Goal: Transaction & Acquisition: Register for event/course

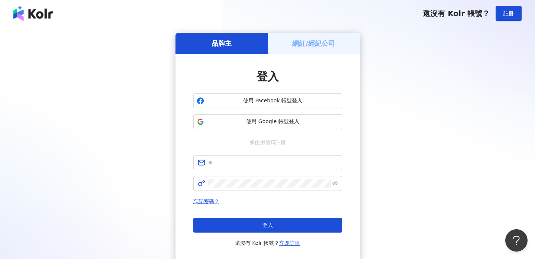
click at [337, 46] on div "網紅/經紀公司" at bounding box center [314, 43] width 92 height 21
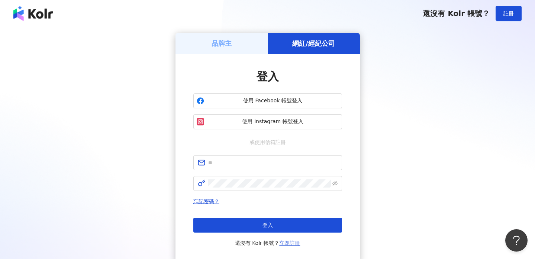
click at [295, 242] on link "立即註冊" at bounding box center [289, 243] width 21 height 6
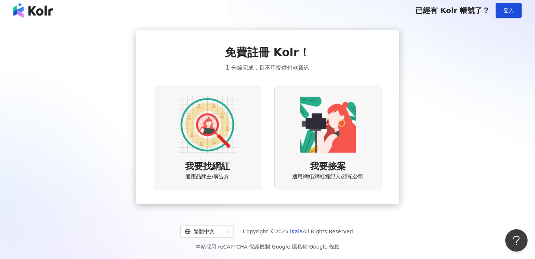
scroll to position [5, 0]
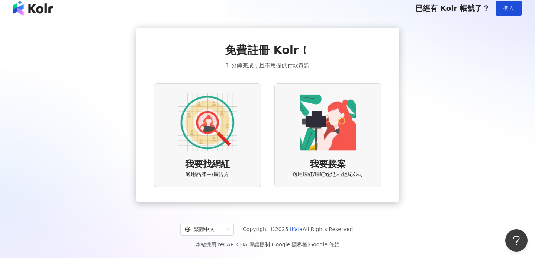
click at [192, 122] on img at bounding box center [208, 123] width 60 height 60
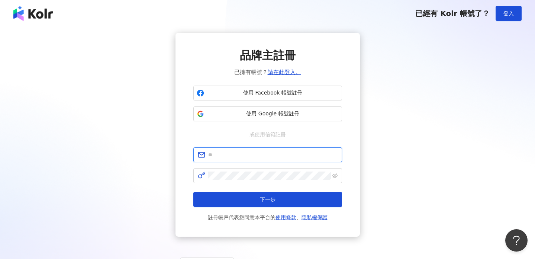
click at [265, 154] on input "text" at bounding box center [272, 155] width 129 height 8
type input "**********"
click at [337, 175] on icon "eye-invisible" at bounding box center [335, 175] width 5 height 4
click at [337, 175] on icon "eye" at bounding box center [335, 176] width 5 height 4
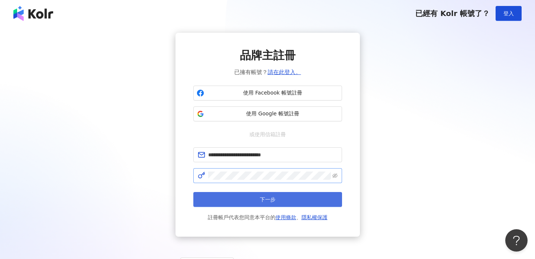
click at [326, 200] on button "下一步" at bounding box center [267, 199] width 149 height 15
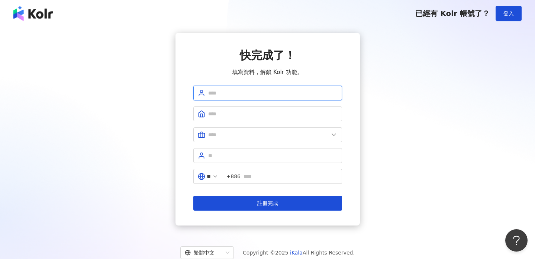
click at [312, 94] on input "text" at bounding box center [272, 93] width 129 height 8
type input "**********"
click at [316, 110] on input "text" at bounding box center [272, 114] width 129 height 8
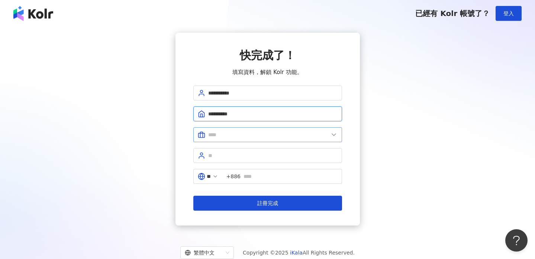
type input "**********"
click at [299, 132] on input "text" at bounding box center [268, 135] width 121 height 8
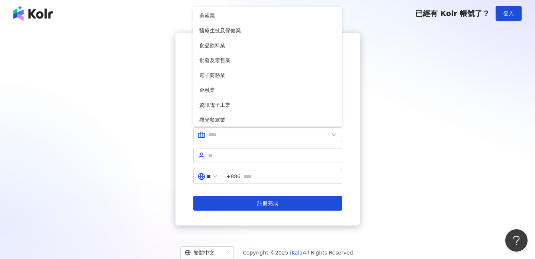
click at [377, 129] on div "**********" at bounding box center [268, 129] width 518 height 193
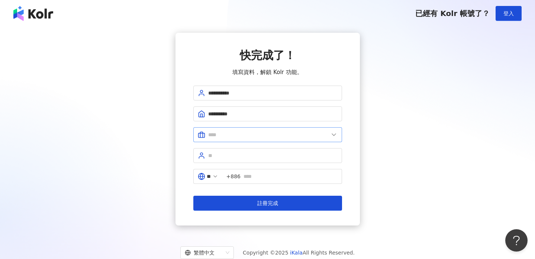
click at [334, 134] on icon at bounding box center [333, 134] width 7 height 7
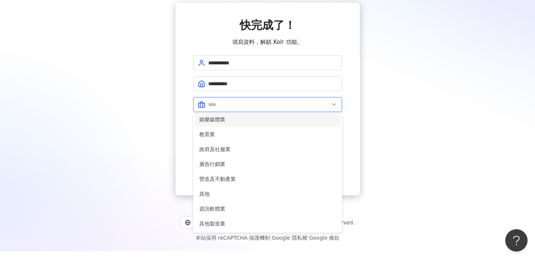
scroll to position [31, 0]
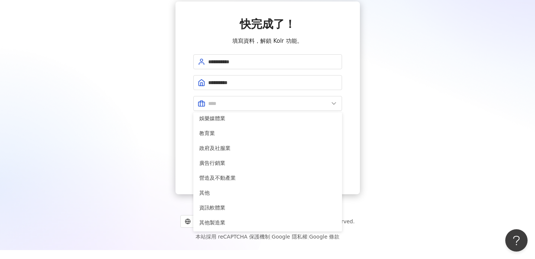
click at [172, 99] on div "**********" at bounding box center [268, 97] width 518 height 193
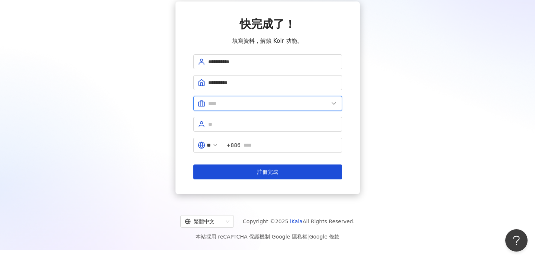
click at [243, 103] on input "text" at bounding box center [268, 103] width 121 height 8
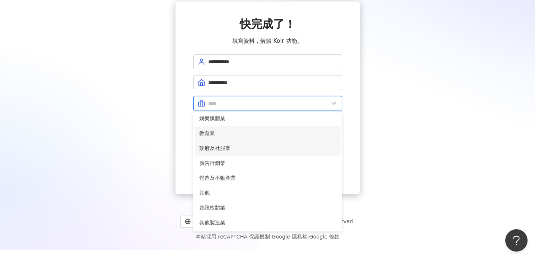
scroll to position [34, 0]
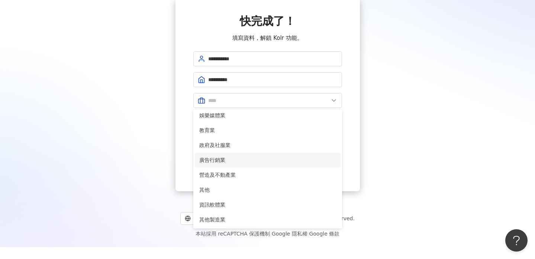
click at [226, 160] on span "廣告行銷業" at bounding box center [267, 160] width 137 height 8
type input "*****"
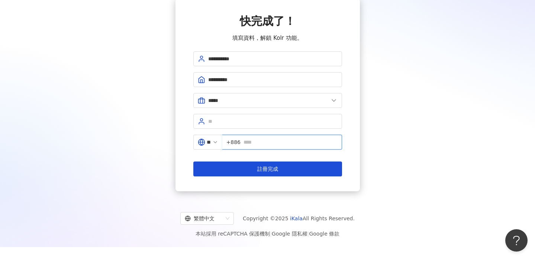
click at [260, 141] on input "text" at bounding box center [291, 142] width 94 height 8
type input "*"
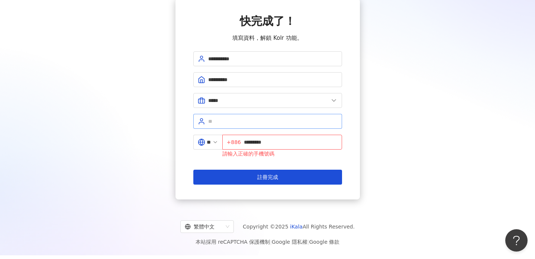
click at [263, 126] on span at bounding box center [267, 121] width 149 height 15
click at [249, 144] on input "*********" at bounding box center [291, 142] width 94 height 8
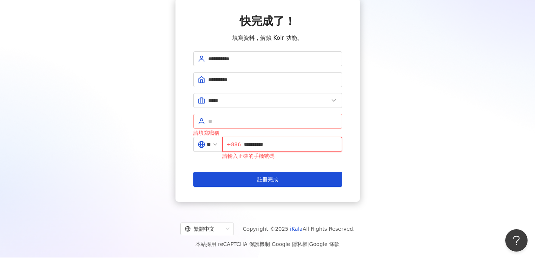
type input "**********"
click at [245, 124] on input "text" at bounding box center [272, 121] width 129 height 8
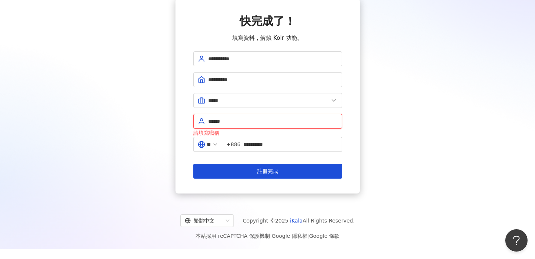
type input "******"
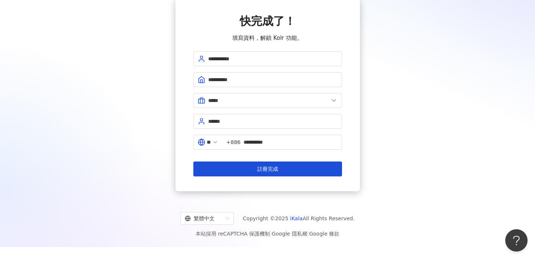
click at [272, 127] on div "請填寫職稱" at bounding box center [267, 127] width 149 height 0
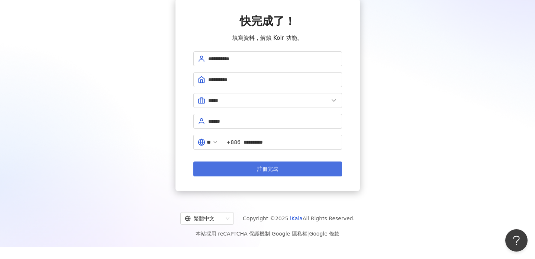
click at [267, 168] on span "註冊完成" at bounding box center [267, 169] width 21 height 6
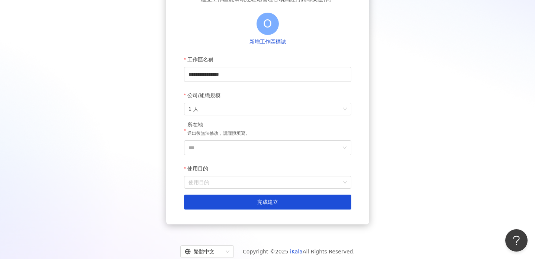
scroll to position [72, 0]
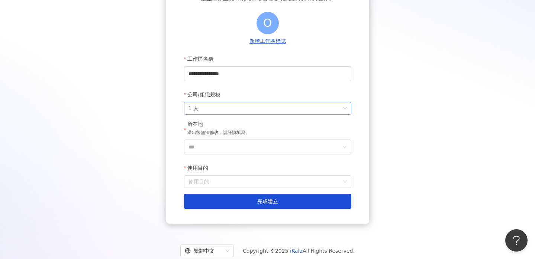
click at [345, 107] on span "1 人" at bounding box center [268, 108] width 158 height 12
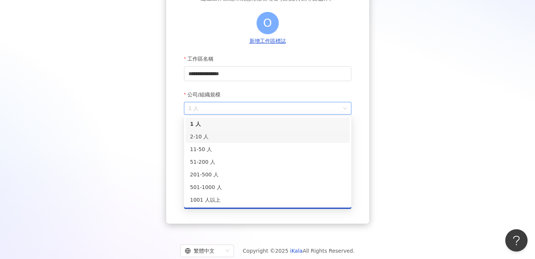
click at [318, 140] on div "2-10 人" at bounding box center [268, 136] width 156 height 8
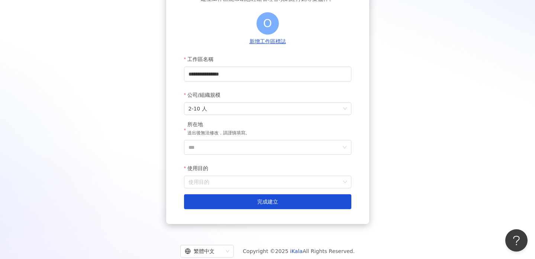
scroll to position [74, 0]
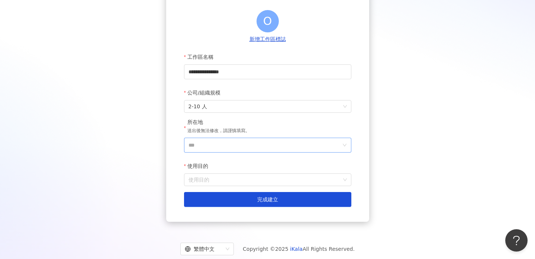
click at [349, 141] on span "***" at bounding box center [267, 145] width 167 height 15
click at [343, 147] on icon "down" at bounding box center [345, 145] width 4 height 4
click at [346, 147] on icon "down" at bounding box center [345, 145] width 4 height 4
click at [287, 141] on input "***" at bounding box center [265, 145] width 153 height 14
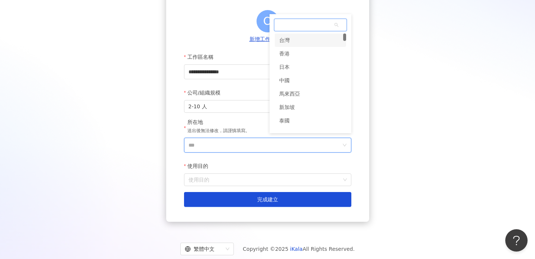
click at [289, 42] on div "台灣" at bounding box center [284, 39] width 10 height 13
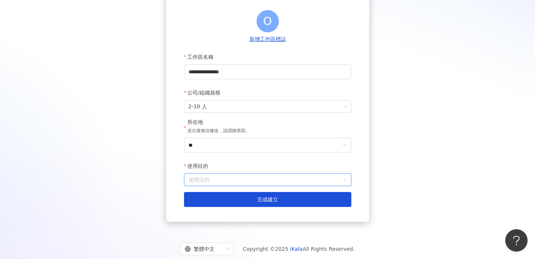
click at [252, 176] on input "使用目的" at bounding box center [268, 180] width 158 height 12
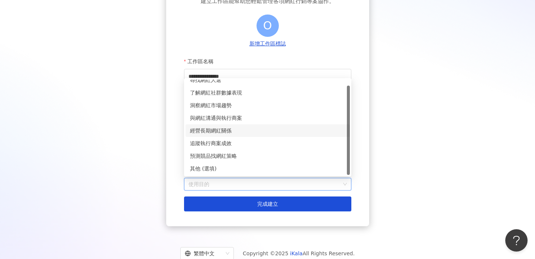
scroll to position [0, 0]
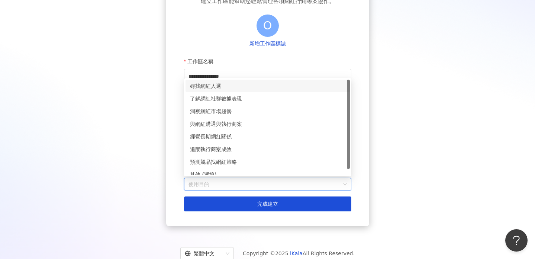
click at [211, 86] on div "尋找網紅人選" at bounding box center [268, 86] width 156 height 8
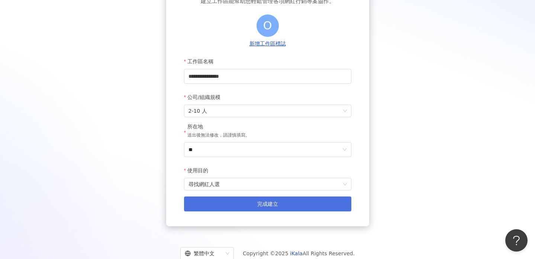
click at [268, 206] on span "完成建立" at bounding box center [267, 204] width 21 height 6
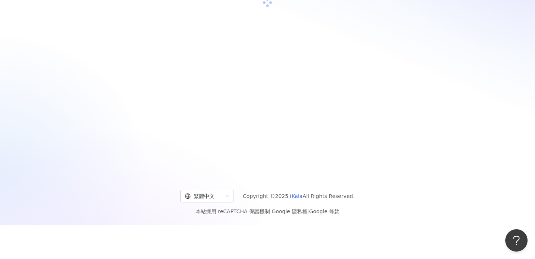
scroll to position [34, 0]
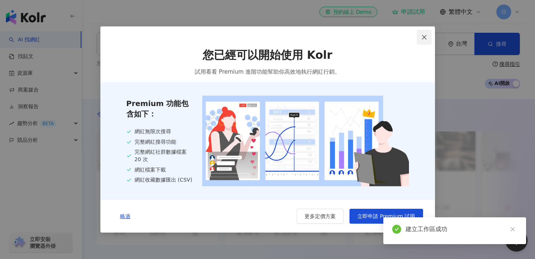
click at [424, 35] on icon "close" at bounding box center [424, 37] width 4 height 4
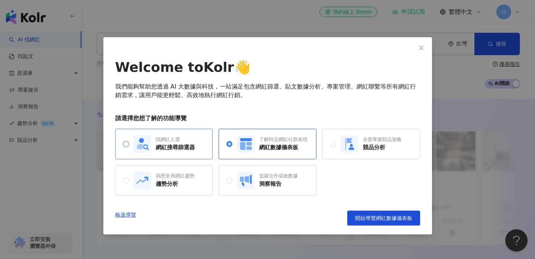
click at [122, 144] on div "找網紅人選 網紅搜尋篩選器" at bounding box center [164, 144] width 98 height 31
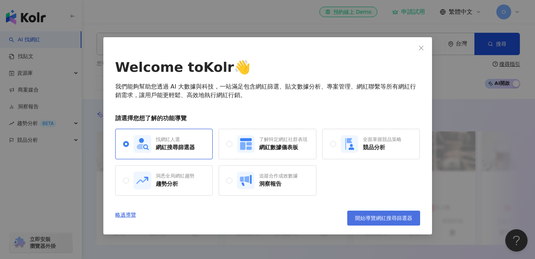
click at [375, 218] on span "開始導覽網紅搜尋篩選器" at bounding box center [383, 218] width 57 height 6
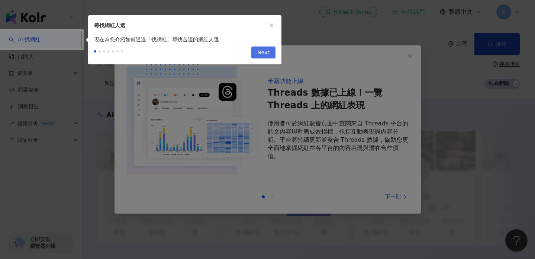
click at [265, 54] on span "Next" at bounding box center [263, 53] width 12 height 12
type input "*********"
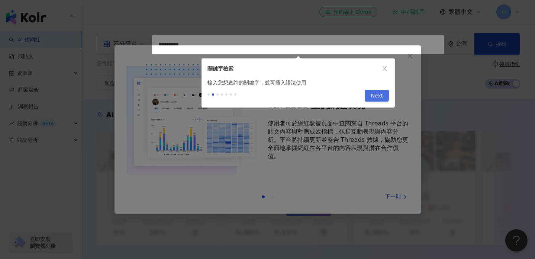
click at [380, 96] on span "Next" at bounding box center [377, 96] width 12 height 12
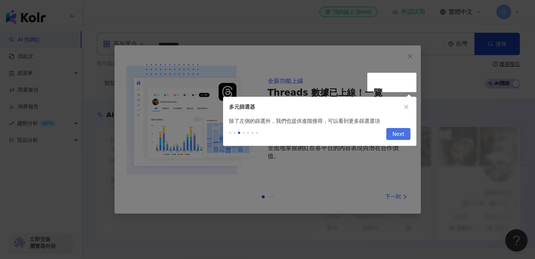
click at [394, 137] on span "Next" at bounding box center [399, 134] width 12 height 12
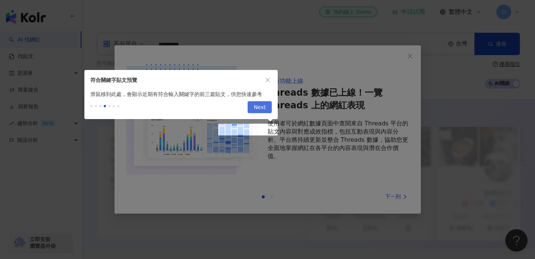
click at [266, 107] on span "Next" at bounding box center [260, 108] width 12 height 12
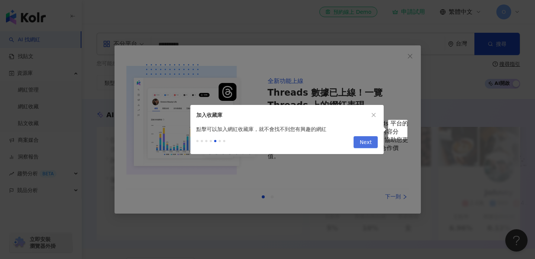
click at [369, 141] on span "Next" at bounding box center [366, 143] width 12 height 12
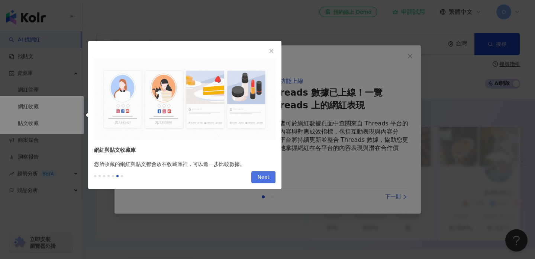
click at [263, 177] on span "Next" at bounding box center [263, 178] width 12 height 12
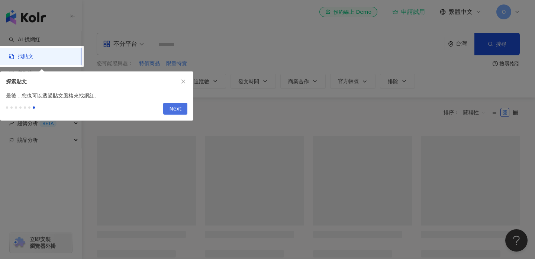
click at [175, 108] on span "Next" at bounding box center [175, 109] width 12 height 12
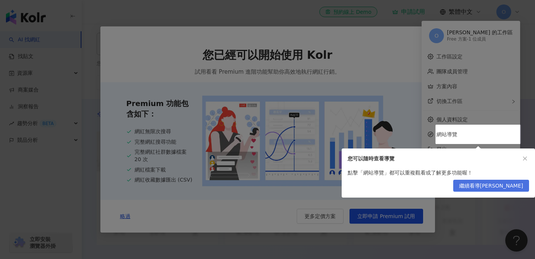
click at [509, 185] on span "繼續看導[PERSON_NAME]" at bounding box center [491, 186] width 64 height 12
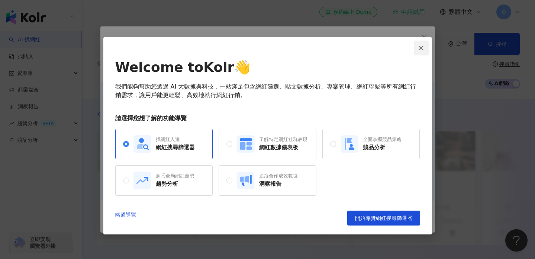
click at [419, 49] on icon "close" at bounding box center [422, 48] width 6 height 6
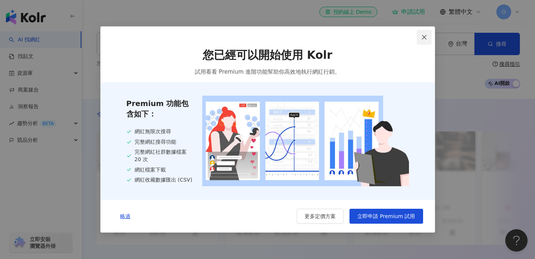
click at [426, 37] on icon "close" at bounding box center [425, 37] width 6 height 6
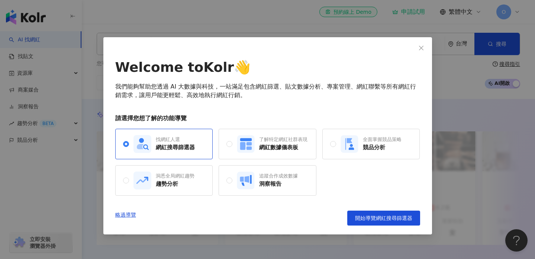
click at [420, 48] on icon "close" at bounding box center [421, 47] width 4 height 4
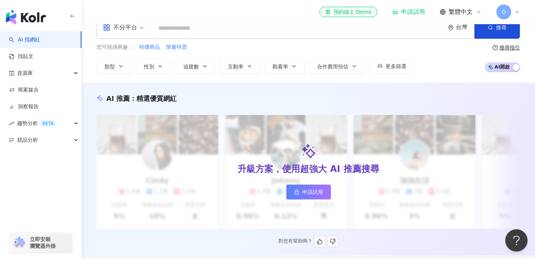
scroll to position [18, 0]
